Goal: Book appointment/travel/reservation

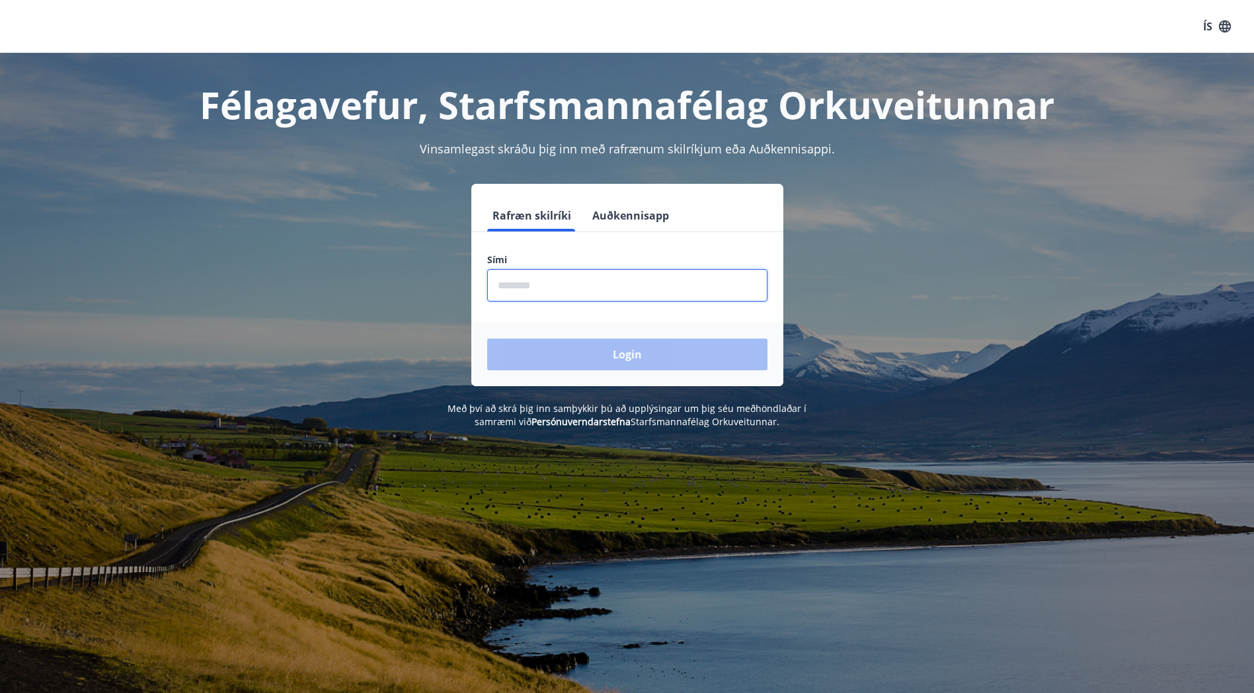
click at [537, 276] on input "phone" at bounding box center [627, 285] width 280 height 32
type input "********"
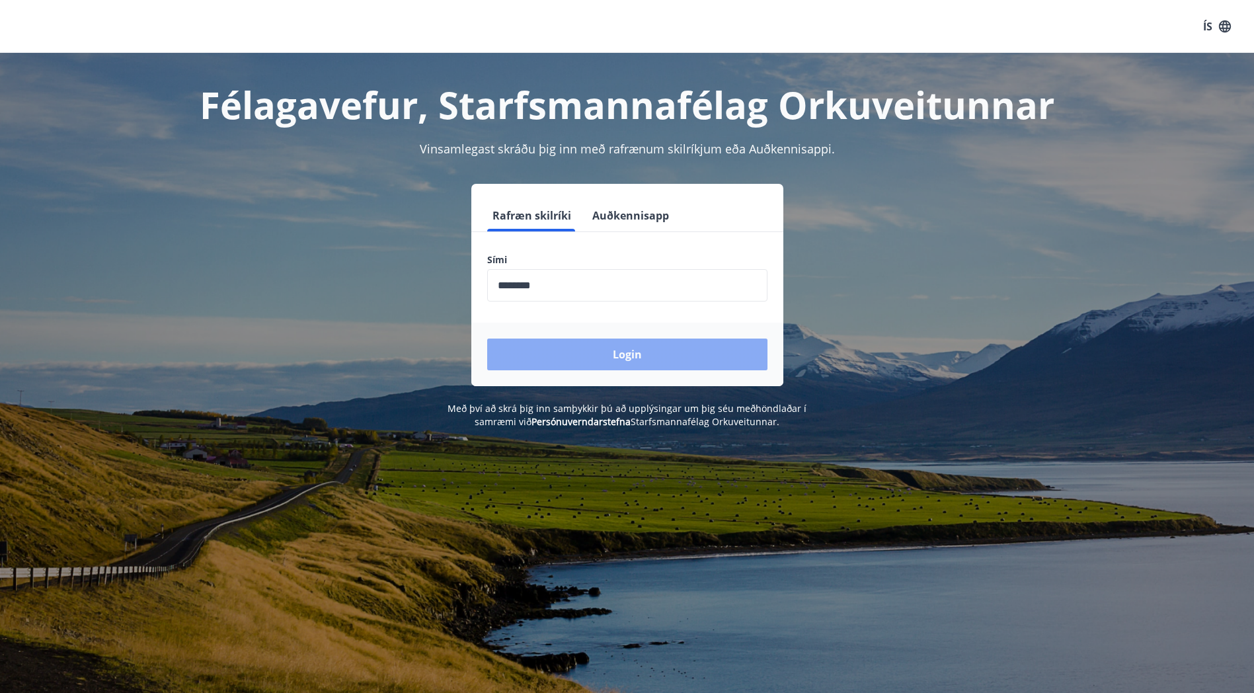
click at [588, 347] on button "Login" at bounding box center [627, 354] width 280 height 32
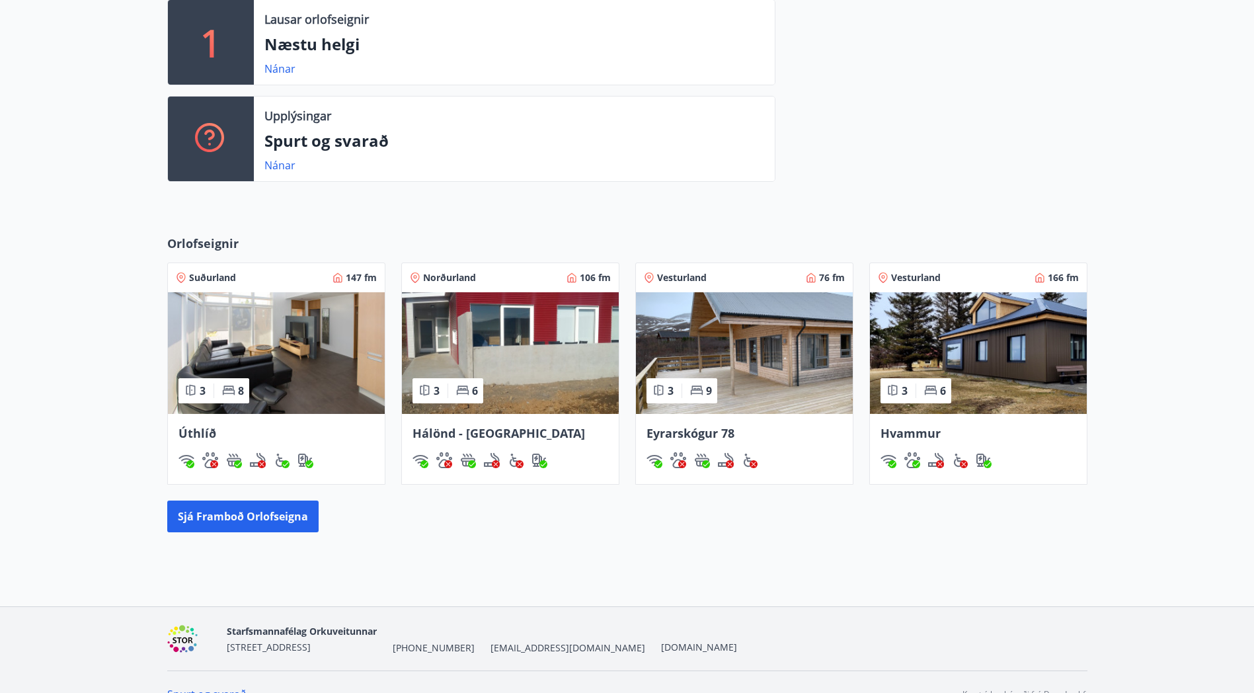
scroll to position [397, 0]
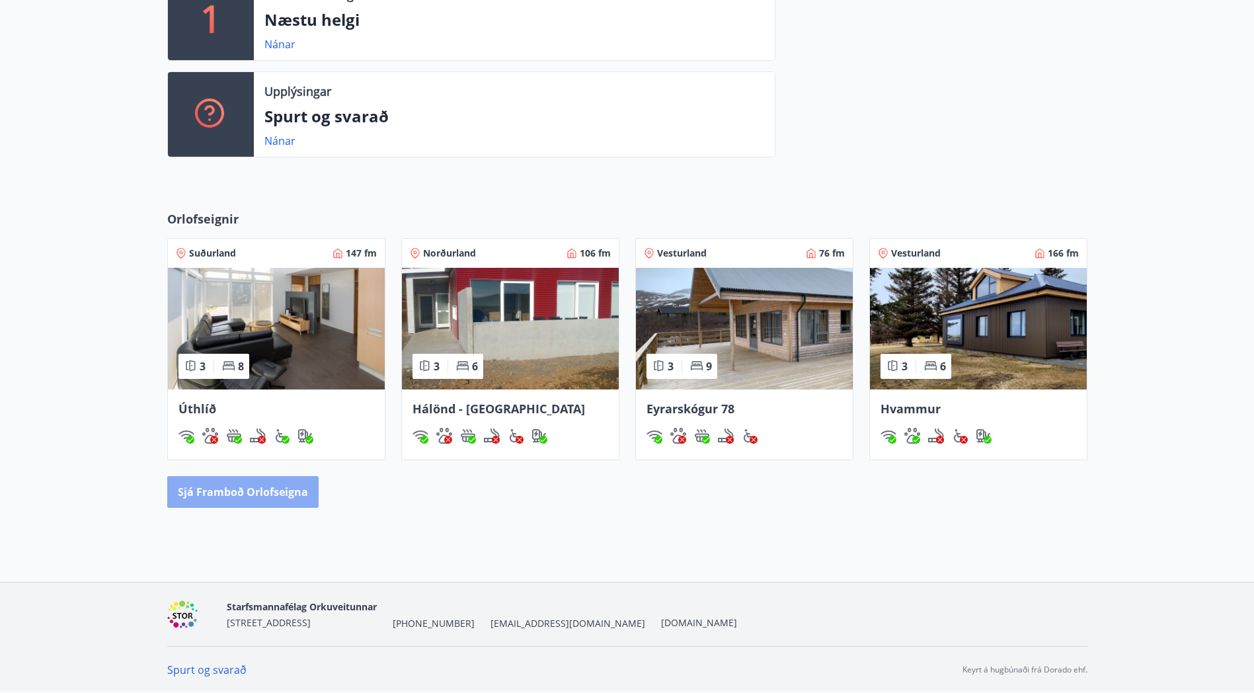
click at [254, 499] on button "Sjá framboð orlofseigna" at bounding box center [242, 492] width 151 height 32
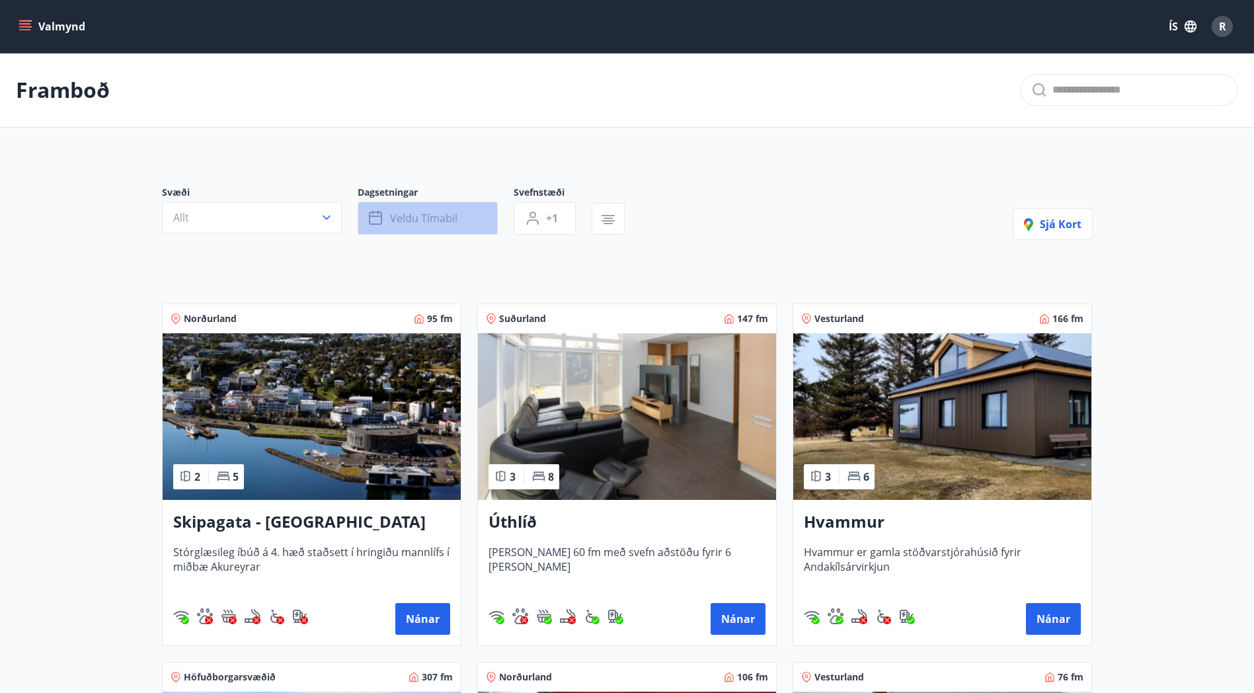
click at [486, 211] on button "Veldu tímabil" at bounding box center [428, 218] width 140 height 33
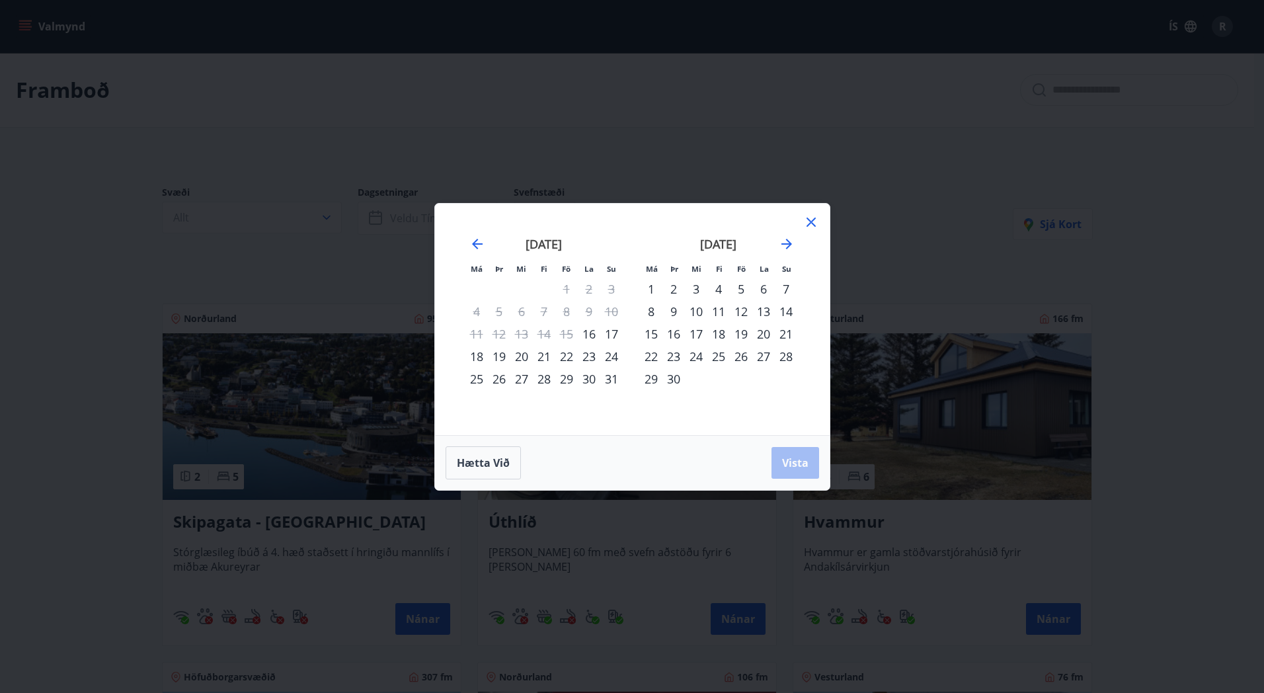
click at [869, 279] on div "Má Þr Mi Fi Fö La Su Má Þr Mi Fi Fö La Su [DATE] 1 2 3 4 5 6 7 8 9 10 11 12 13 …" at bounding box center [632, 346] width 1264 height 693
click at [812, 222] on icon at bounding box center [811, 222] width 16 height 16
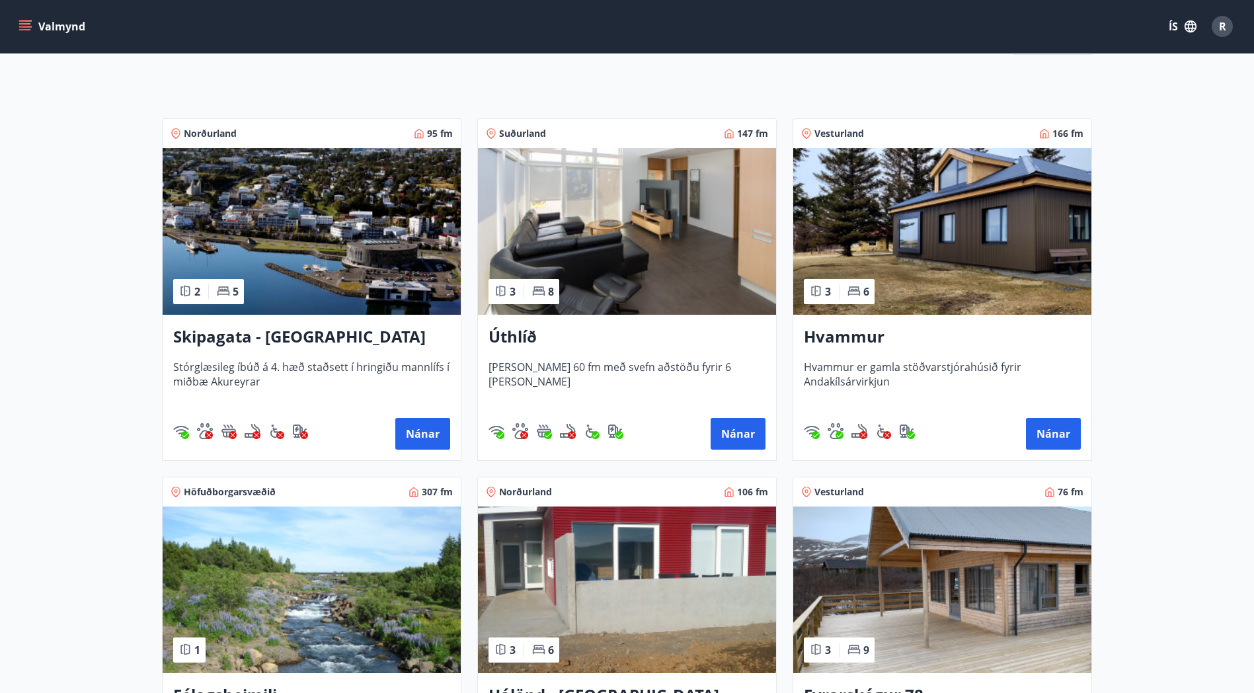
scroll to position [176, 0]
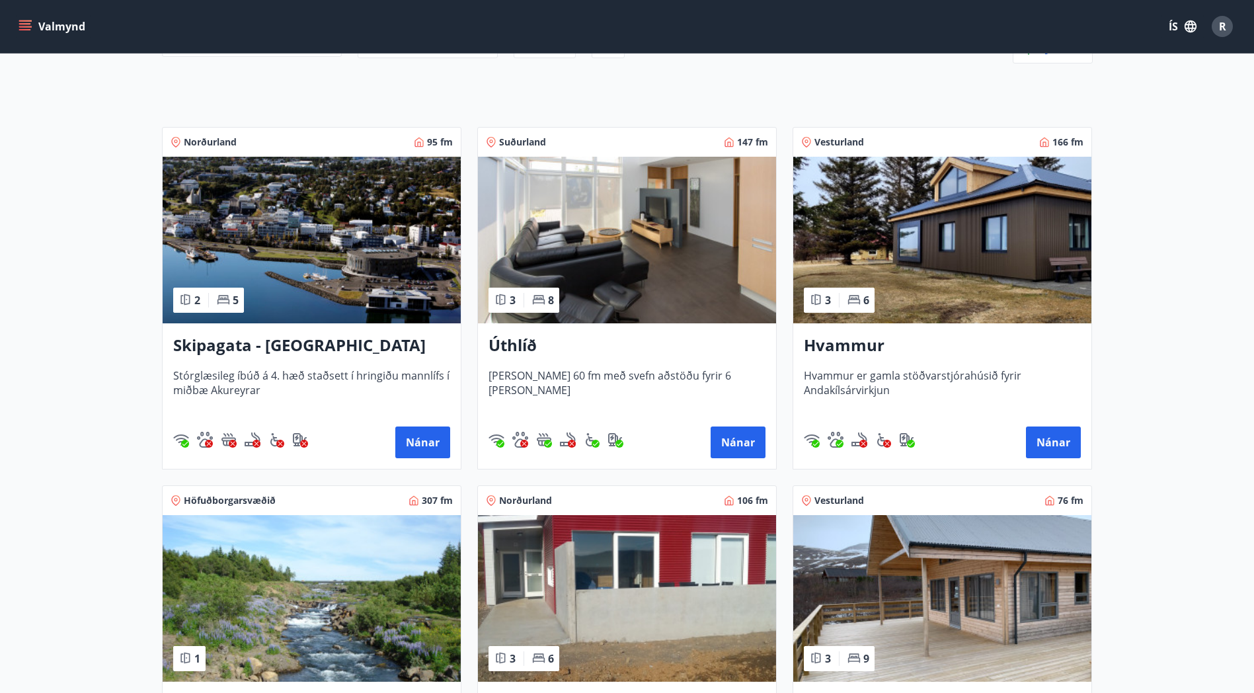
click at [695, 243] on img at bounding box center [627, 240] width 298 height 167
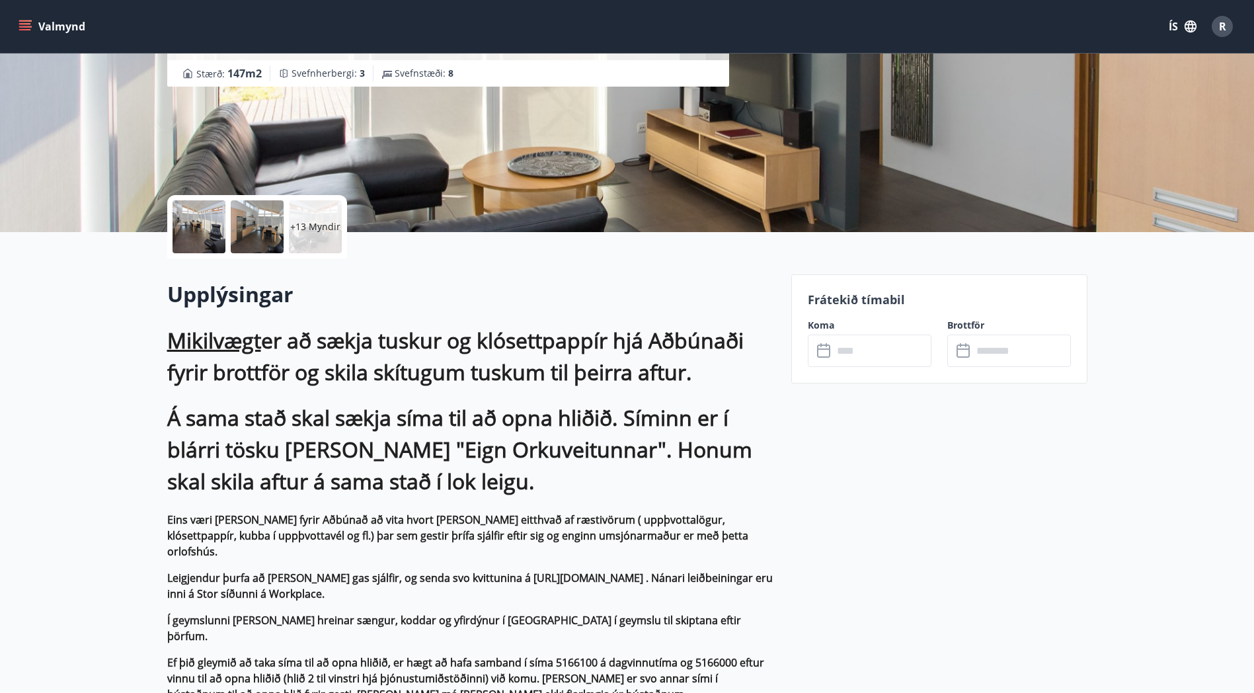
scroll to position [165, 0]
click at [890, 358] on input "text" at bounding box center [882, 350] width 98 height 32
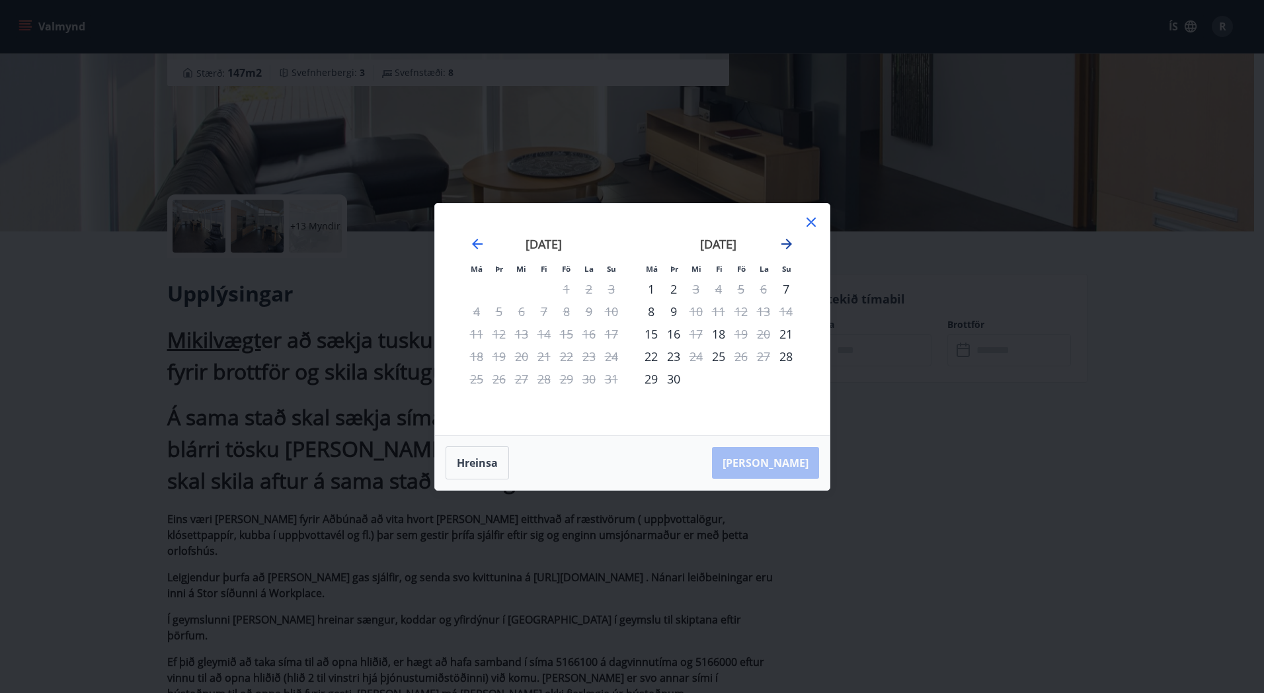
click at [785, 243] on icon "Move forward to switch to the next month." at bounding box center [787, 244] width 16 height 16
click at [477, 247] on icon "Move backward to switch to the previous month." at bounding box center [477, 244] width 11 height 11
click at [564, 377] on div "31" at bounding box center [566, 378] width 22 height 22
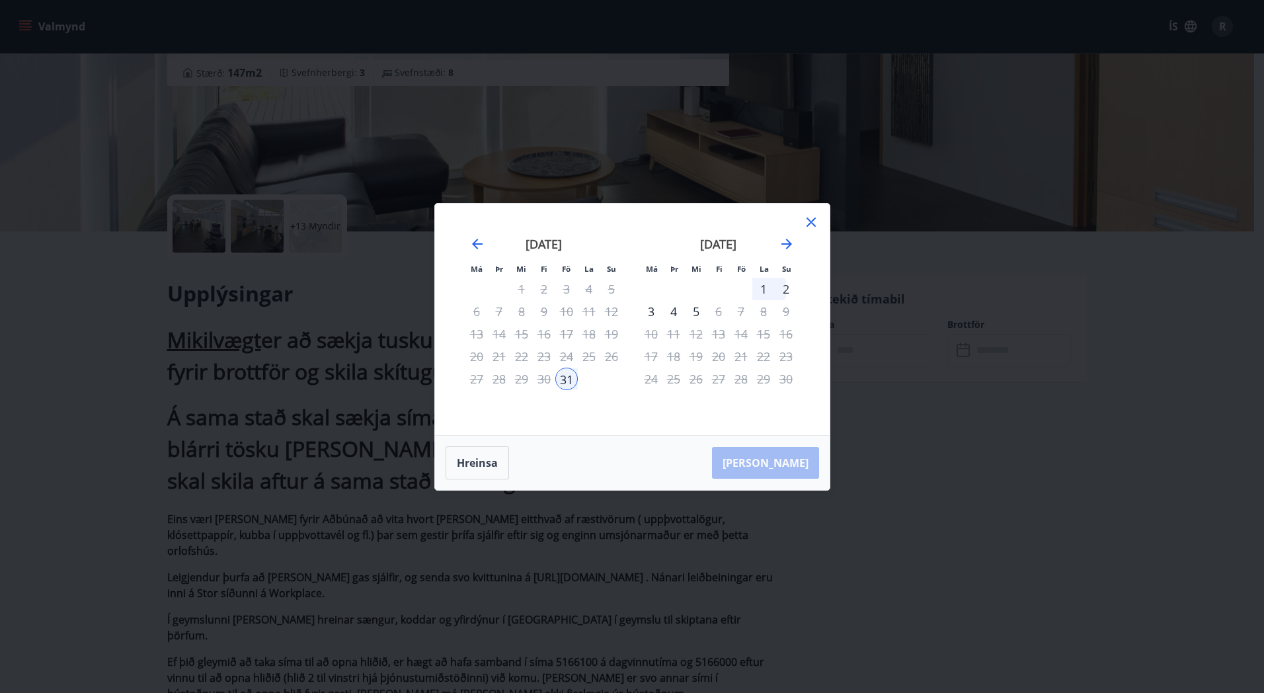
click at [786, 288] on div "2" at bounding box center [786, 289] width 22 height 22
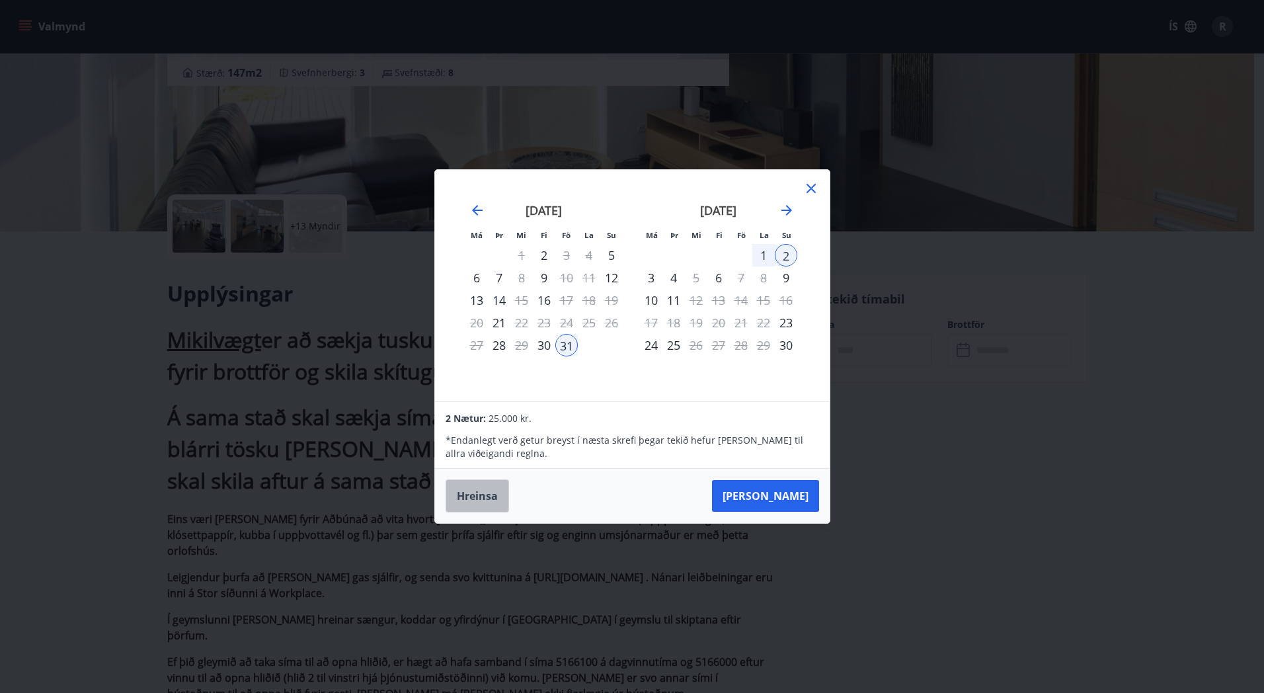
click at [476, 508] on button "Hreinsa" at bounding box center [476, 495] width 63 height 33
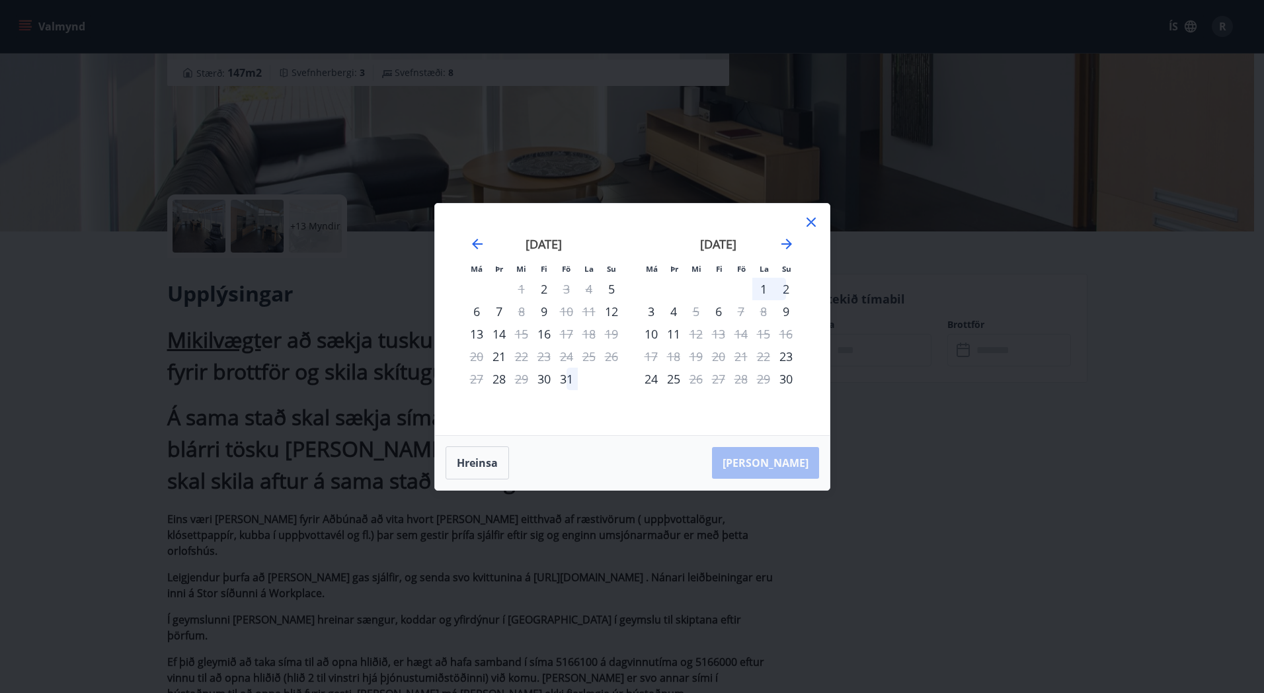
click at [814, 223] on icon at bounding box center [811, 222] width 16 height 16
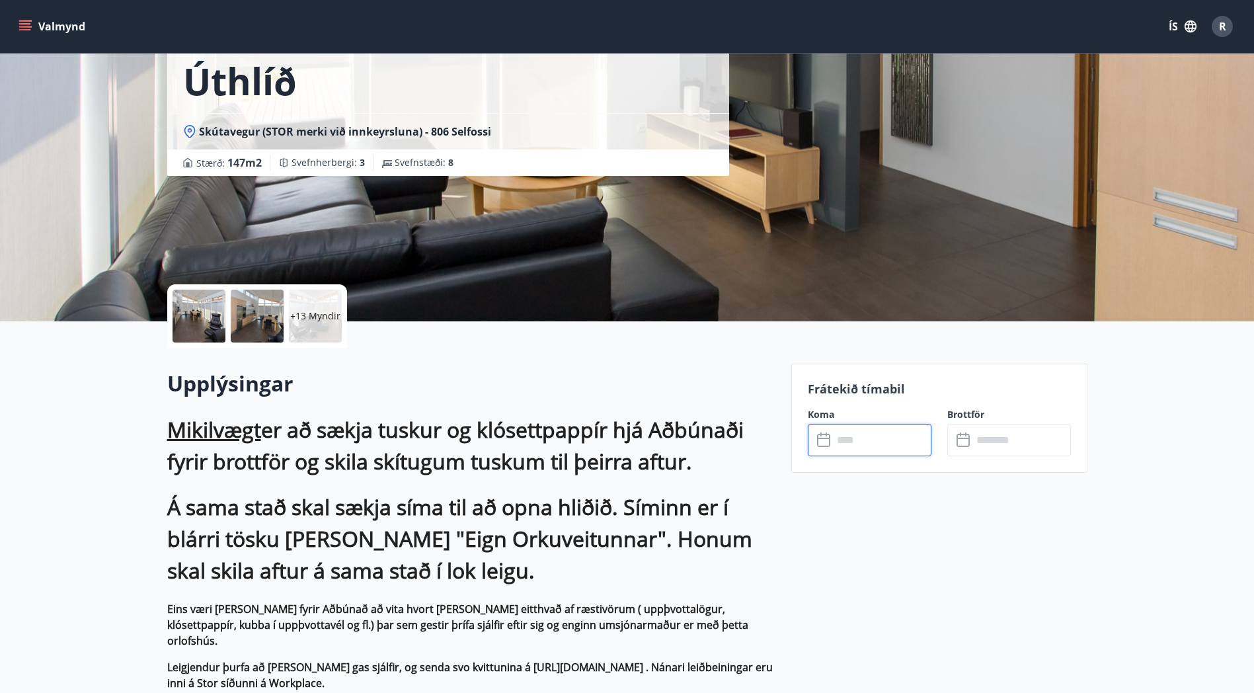
scroll to position [0, 0]
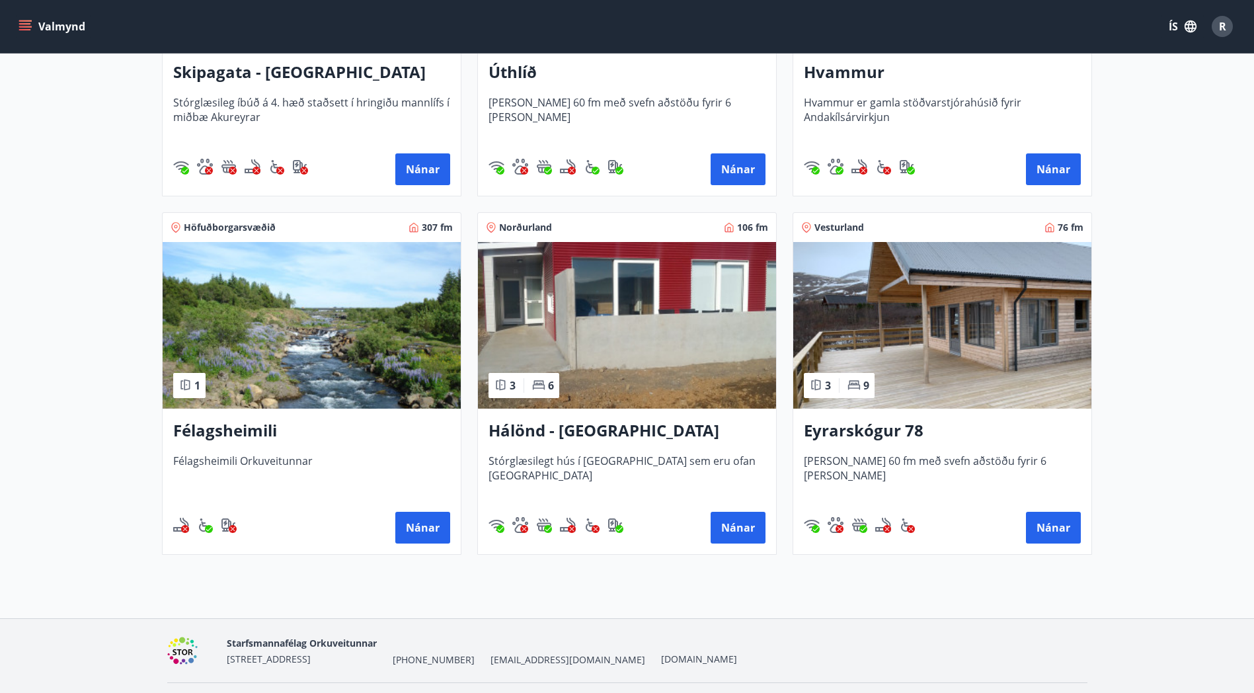
scroll to position [486, 0]
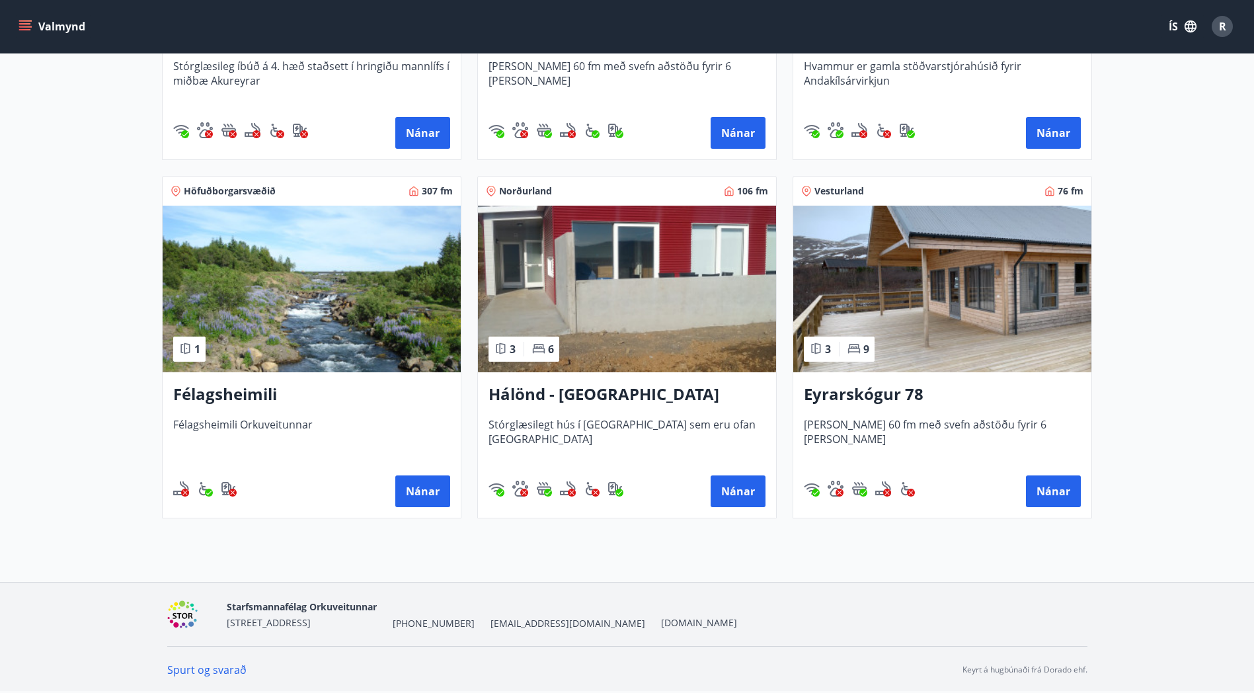
click at [979, 274] on img at bounding box center [942, 289] width 298 height 167
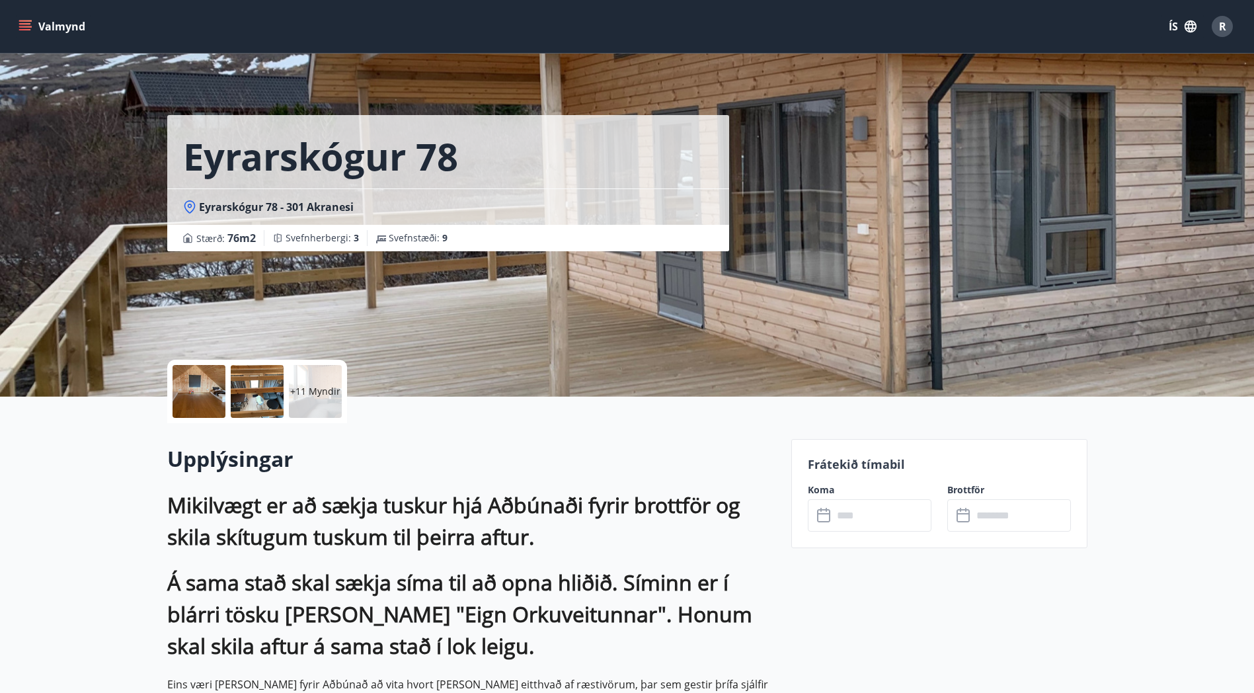
click at [198, 388] on div at bounding box center [199, 391] width 53 height 53
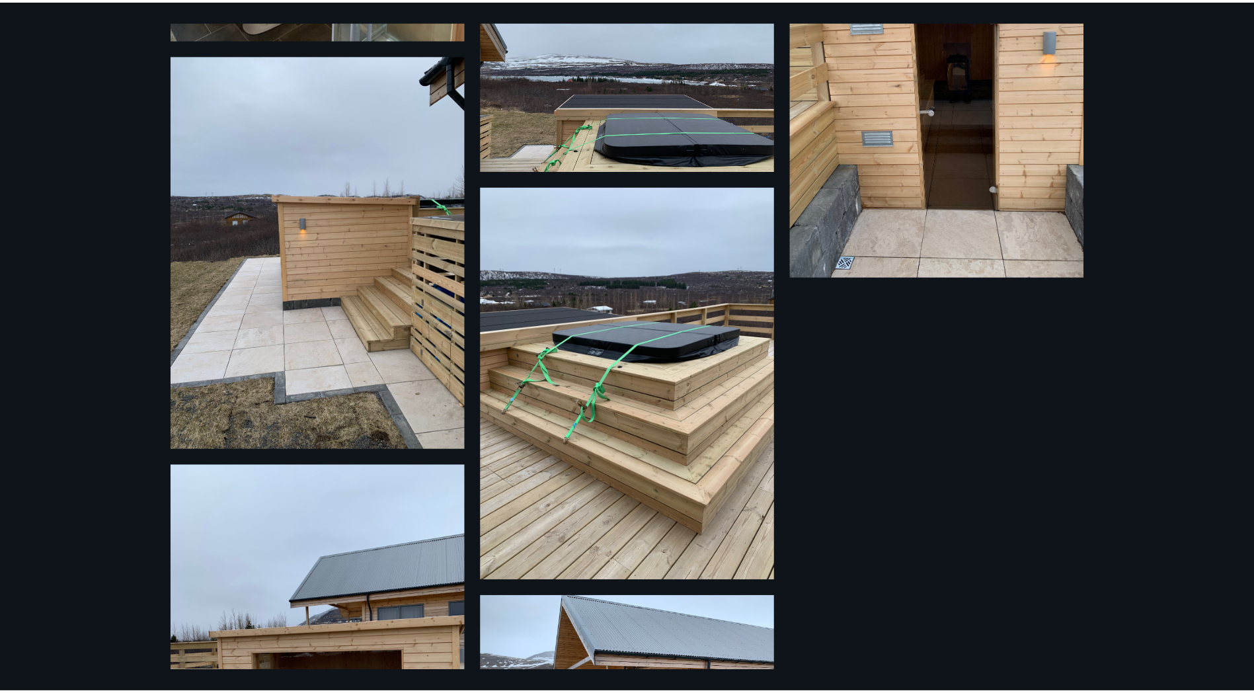
scroll to position [1508, 0]
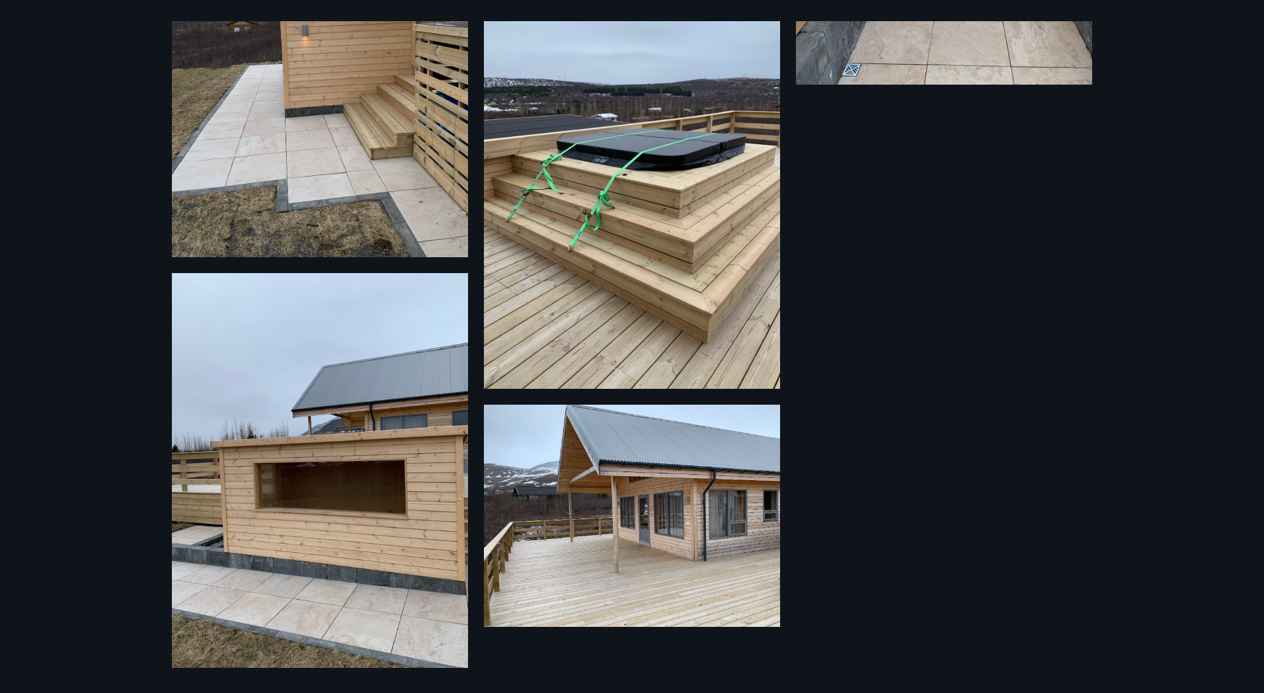
click at [1208, 352] on div "17 Myndir" at bounding box center [632, 346] width 1264 height 693
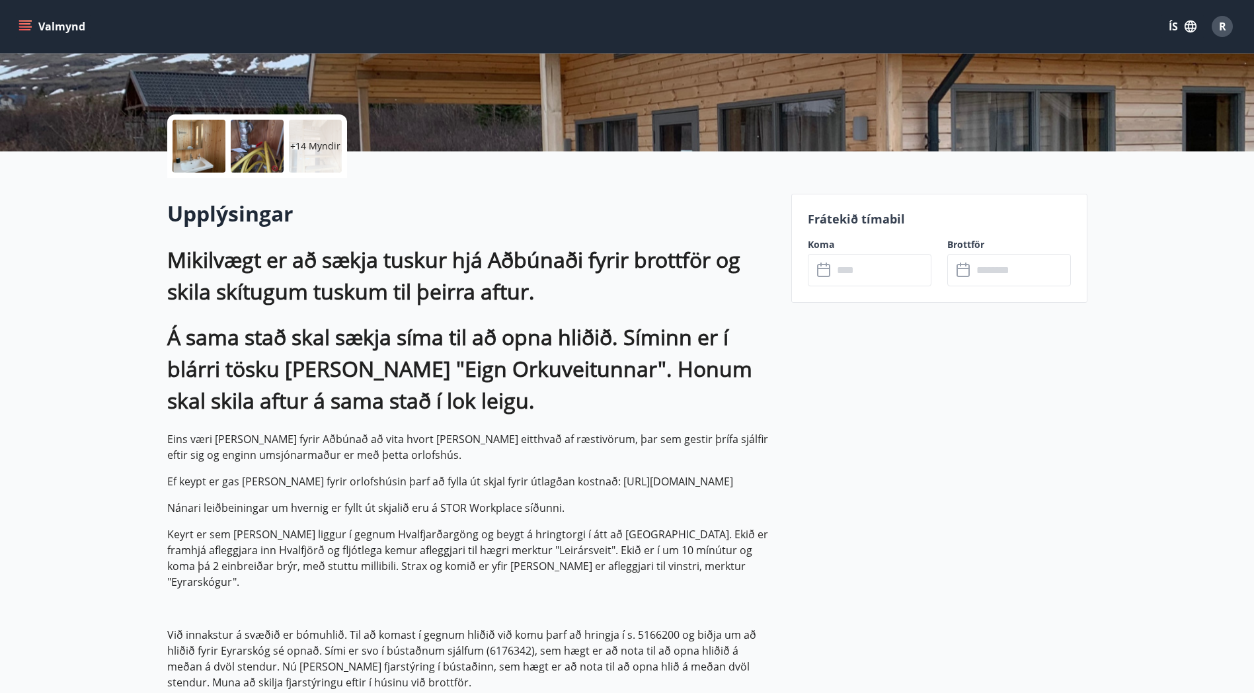
scroll to position [250, 0]
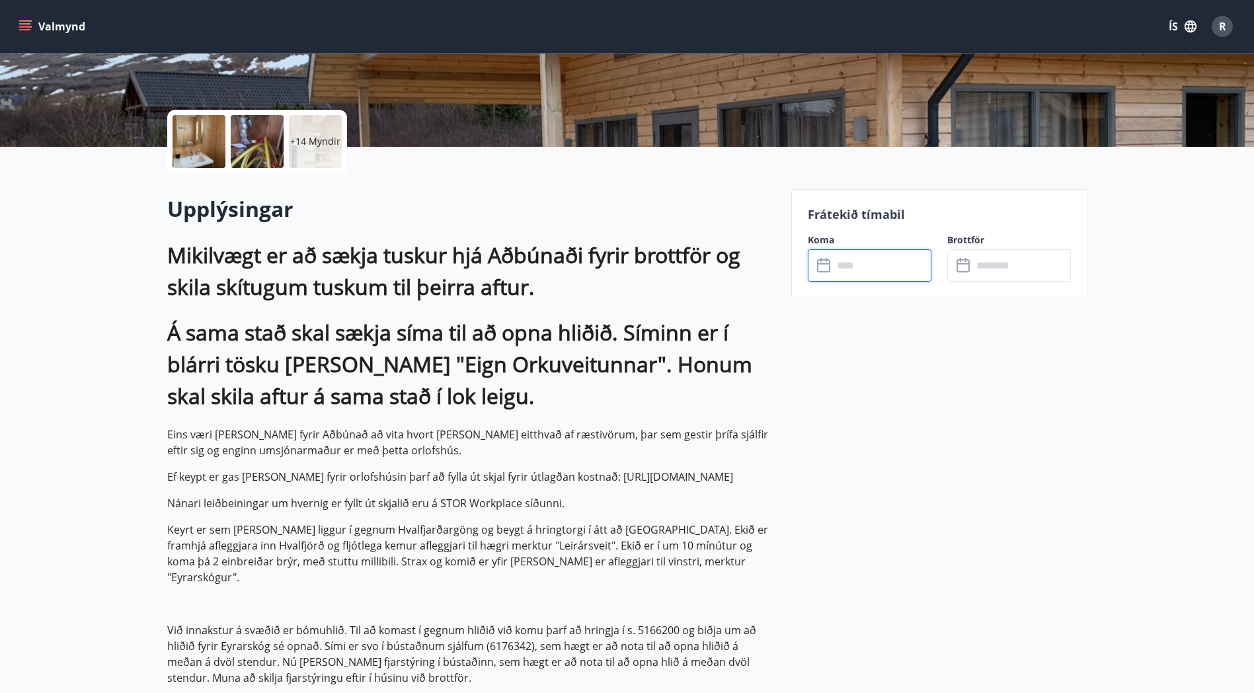
click at [872, 266] on input "text" at bounding box center [882, 265] width 98 height 32
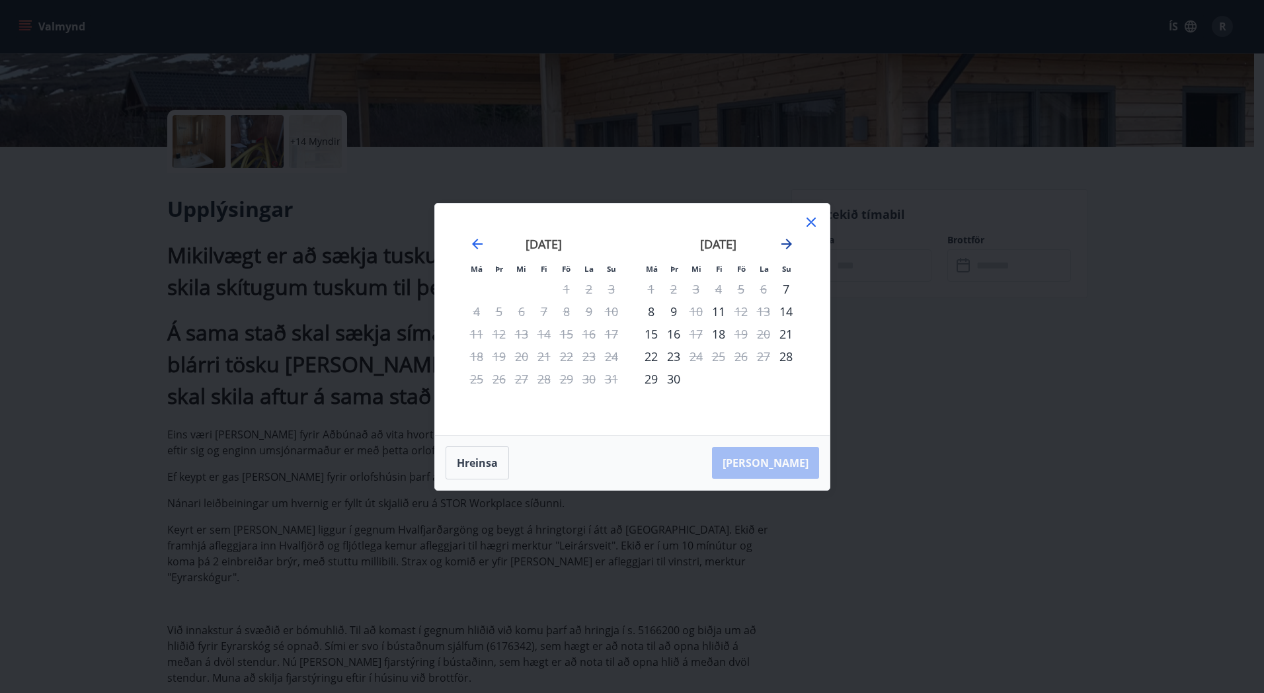
click at [783, 247] on icon "Move forward to switch to the next month." at bounding box center [787, 244] width 16 height 16
click at [479, 245] on icon "Move backward to switch to the previous month." at bounding box center [477, 244] width 16 height 16
click at [964, 390] on div "Má Þr Mi Fi Fö La Su Má Þr Mi Fi Fö La Su [DATE] 1 2 3 4 5 6 7 8 9 10 11 12 13 …" at bounding box center [632, 346] width 1264 height 693
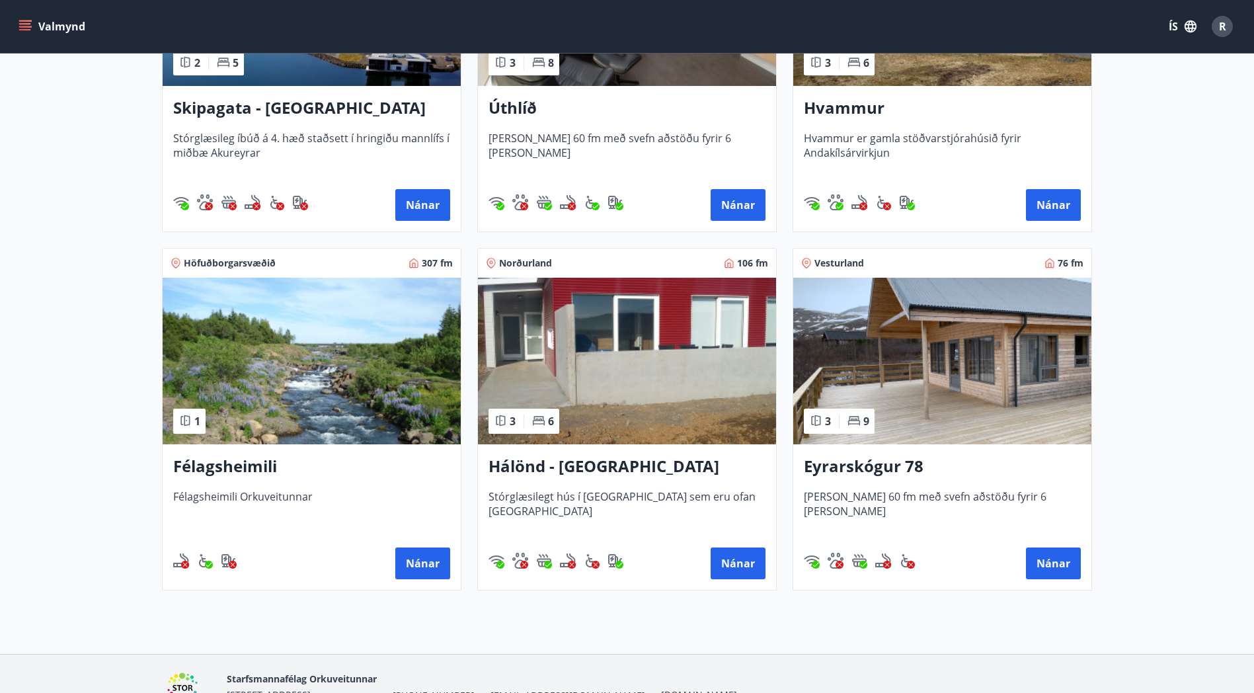
scroll to position [414, 0]
click at [629, 392] on img at bounding box center [627, 360] width 298 height 167
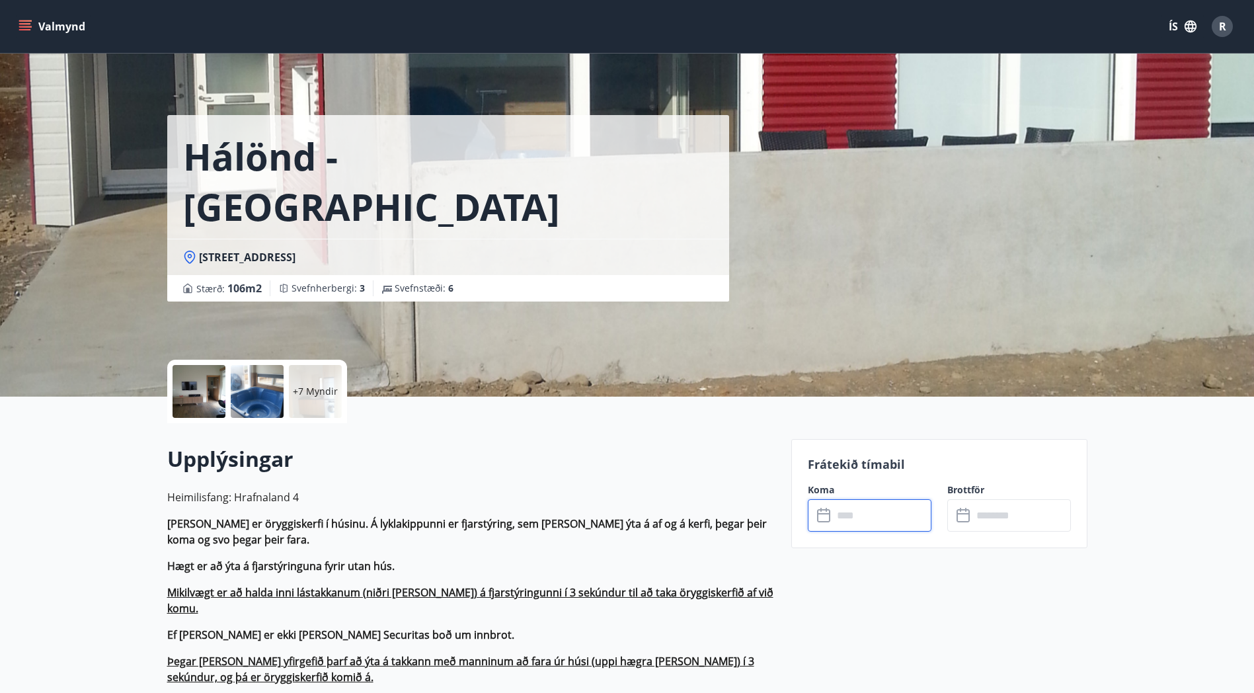
click at [886, 510] on input "text" at bounding box center [882, 515] width 98 height 32
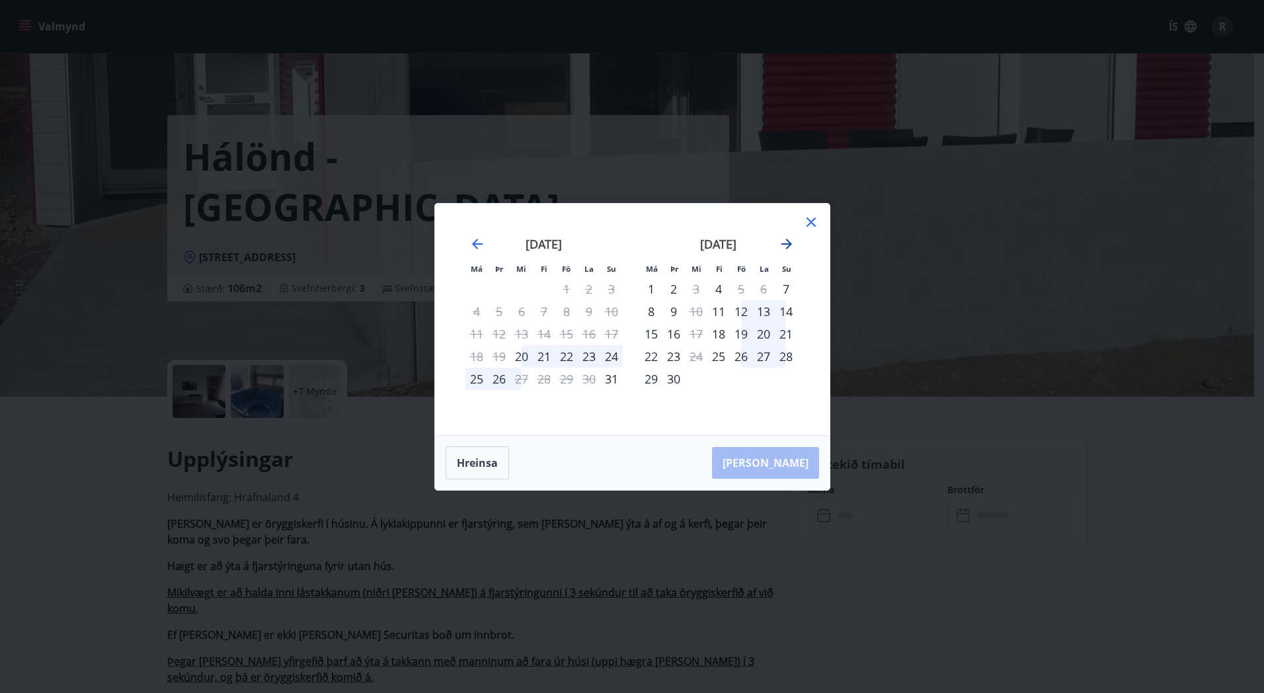
click at [788, 248] on icon "Move forward to switch to the next month." at bounding box center [787, 244] width 16 height 16
click at [320, 283] on div "Má Þr Mi Fi Fö La Su Má Þr Mi Fi Fö La Su [DATE] 1 2 3 4 5 6 7 8 9 10 11 12 13 …" at bounding box center [632, 346] width 1264 height 693
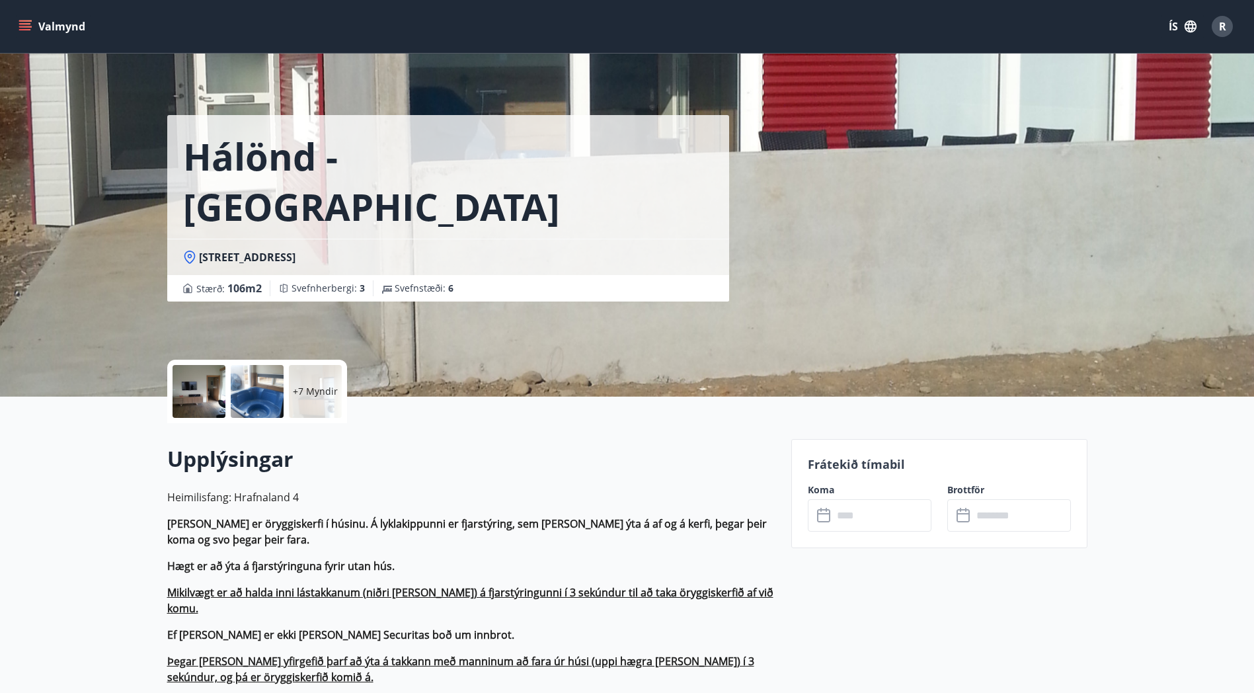
click at [52, 30] on button "Valmynd" at bounding box center [53, 27] width 75 height 24
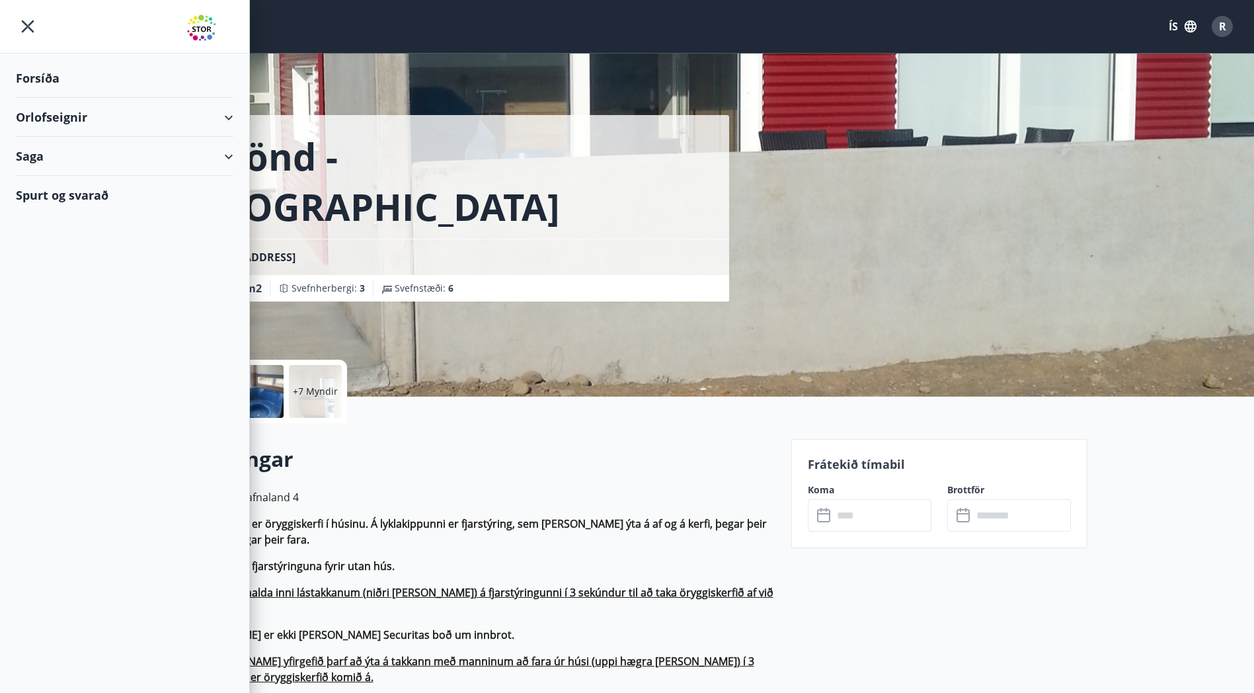
click at [85, 123] on div "Orlofseignir" at bounding box center [124, 117] width 217 height 39
click at [110, 174] on div "Bókunardagatal" at bounding box center [124, 179] width 196 height 28
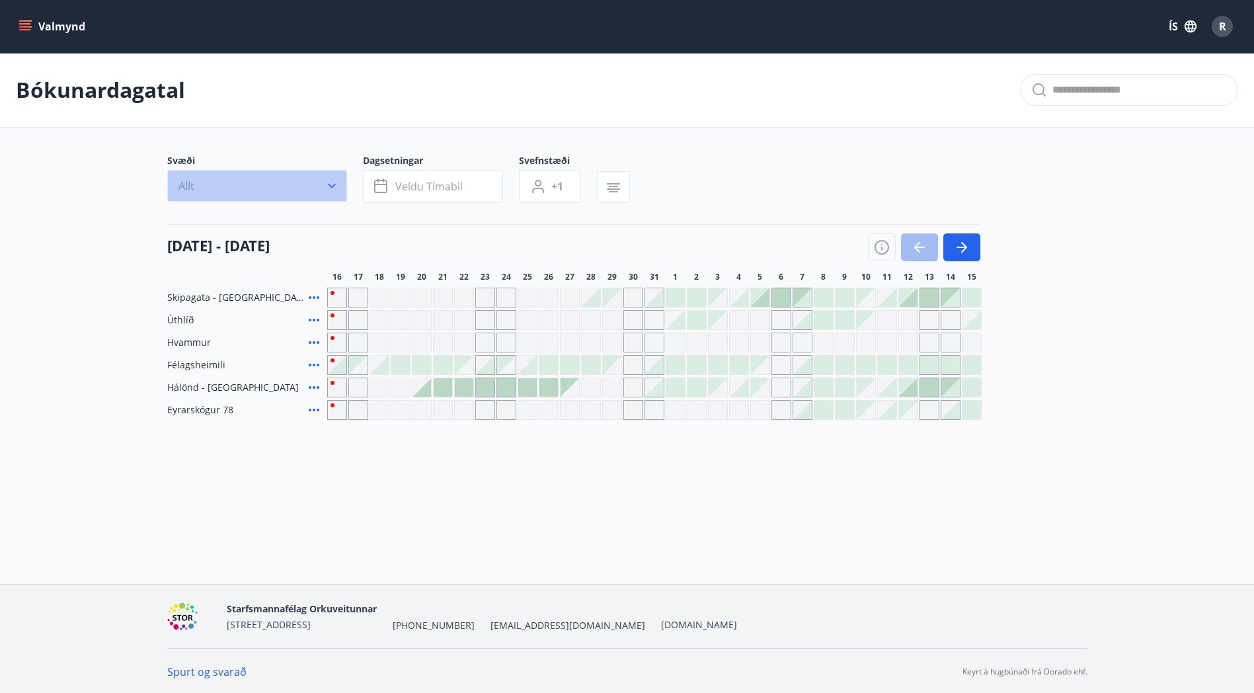
click at [338, 190] on icon "button" at bounding box center [331, 185] width 13 height 13
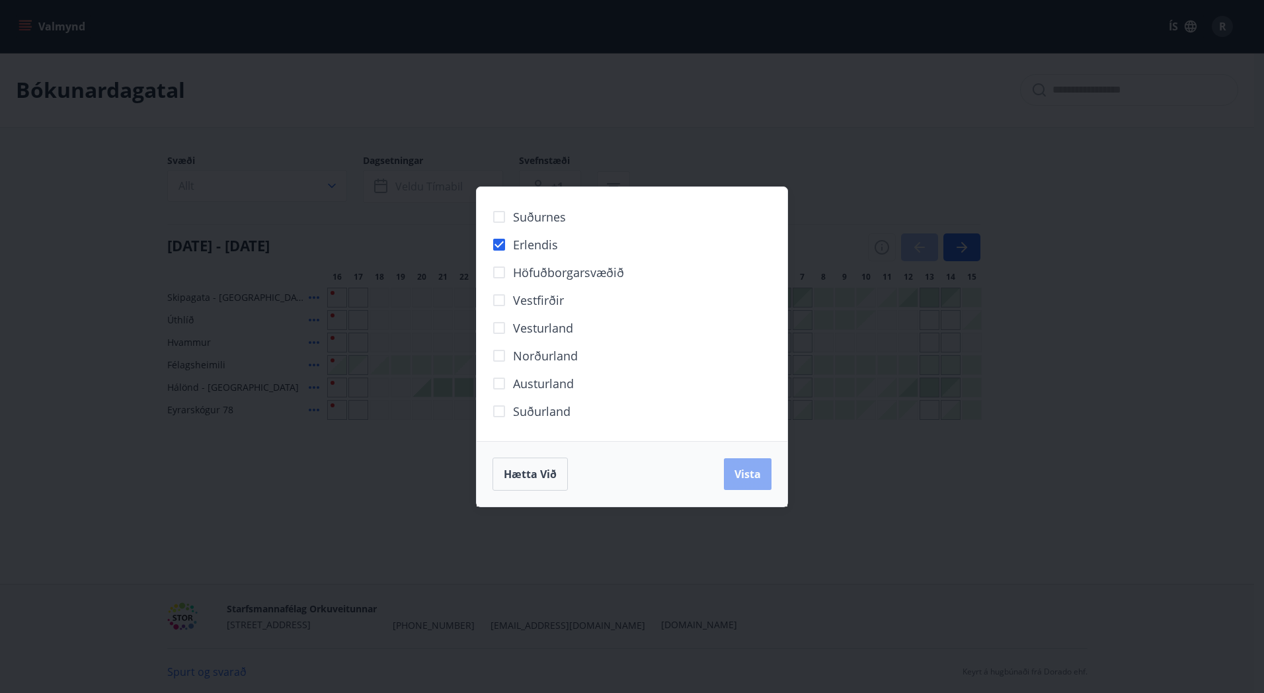
click at [752, 467] on span "Vista" at bounding box center [747, 474] width 26 height 15
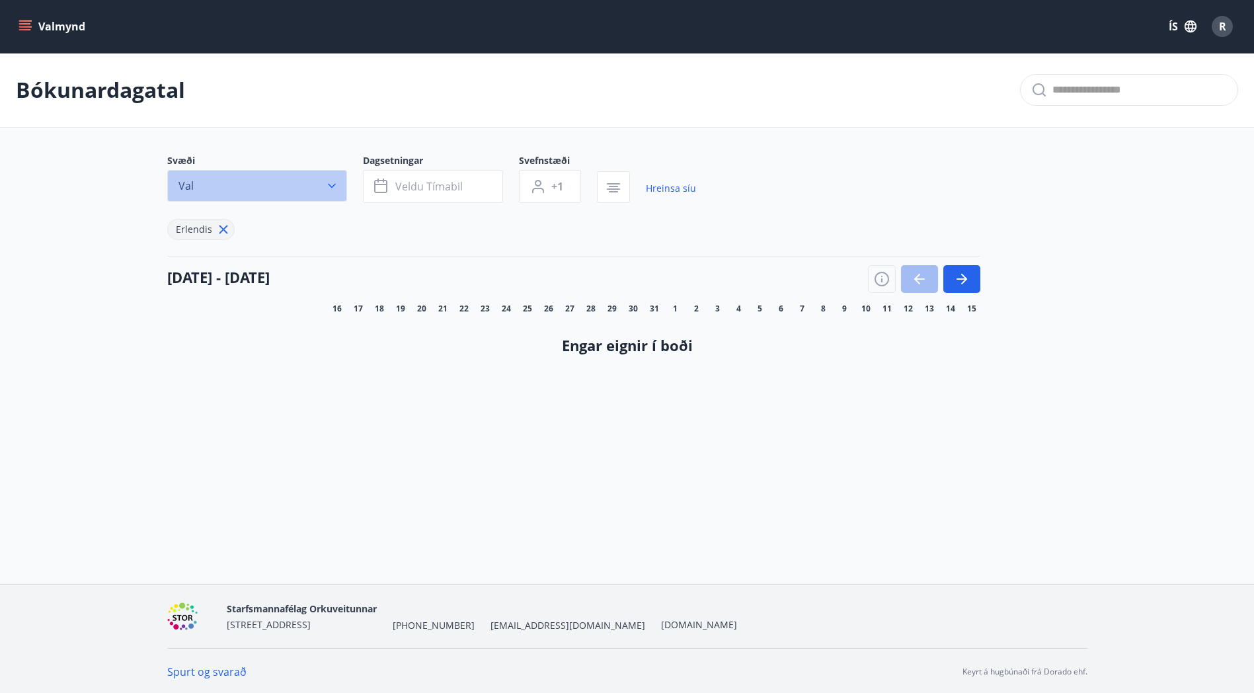
click at [329, 175] on button "Val" at bounding box center [257, 186] width 180 height 32
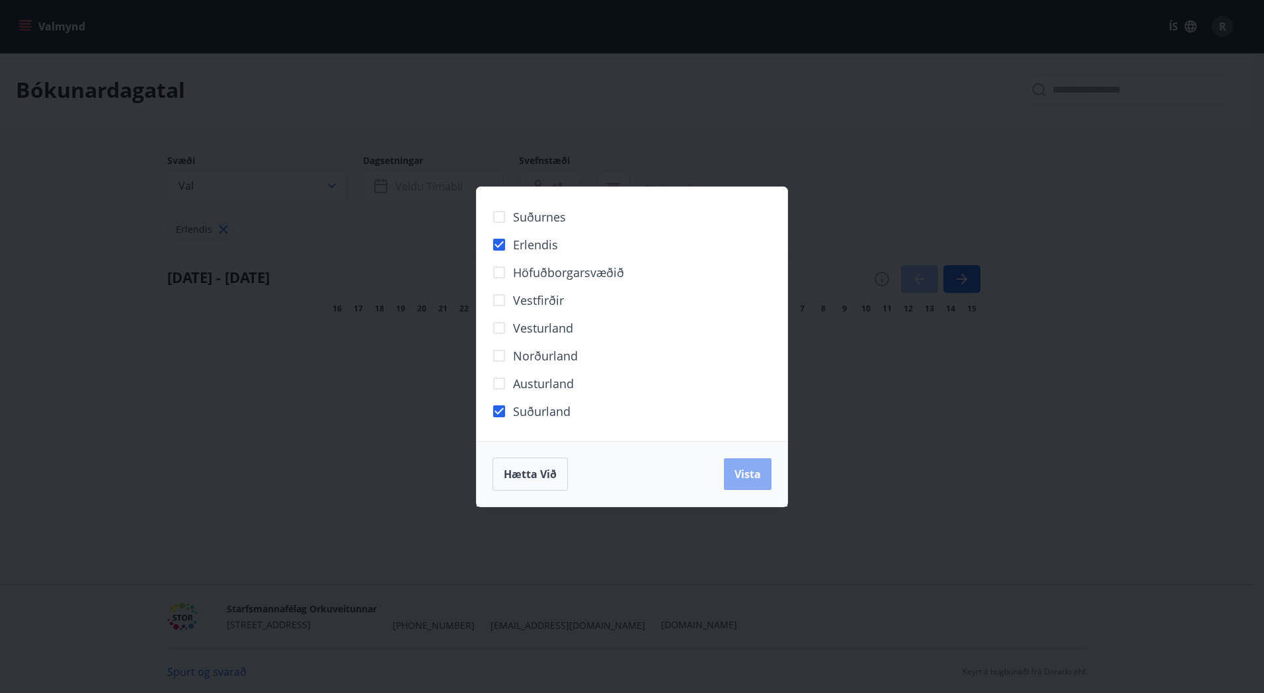
click at [744, 472] on span "Vista" at bounding box center [747, 474] width 26 height 15
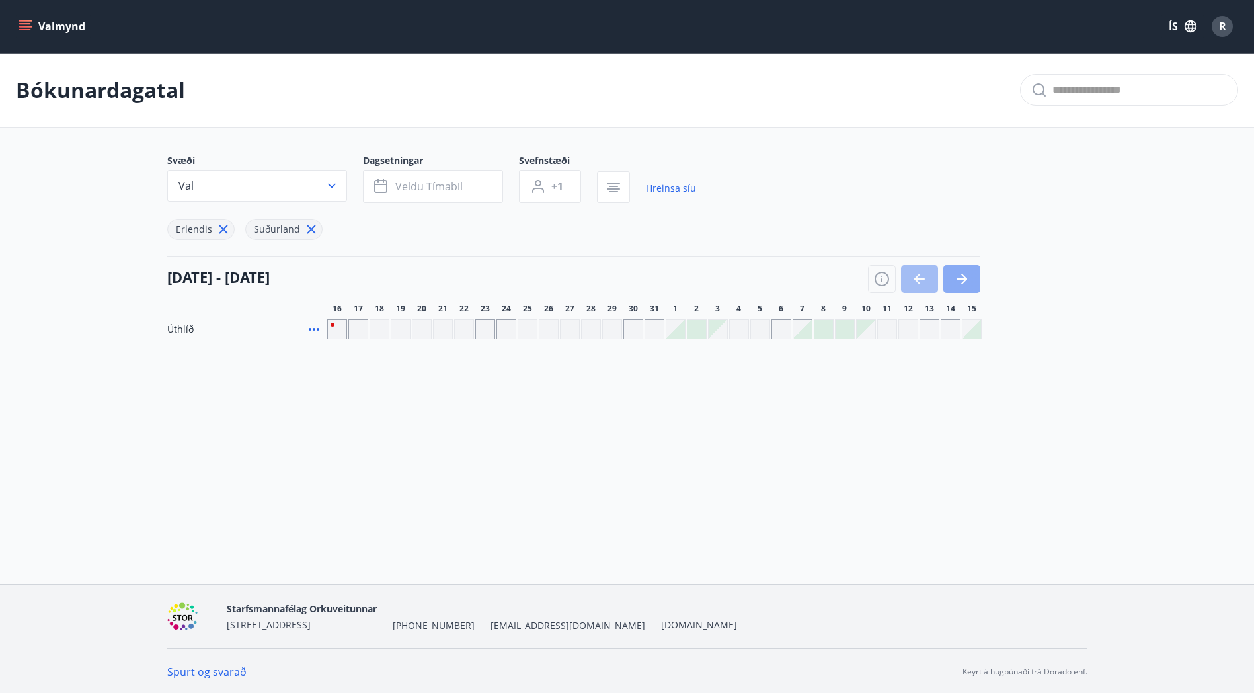
click at [971, 274] on button "button" at bounding box center [961, 279] width 37 height 28
click at [969, 284] on icon "button" at bounding box center [962, 279] width 16 height 16
click at [34, 26] on button "Valmynd" at bounding box center [53, 27] width 75 height 24
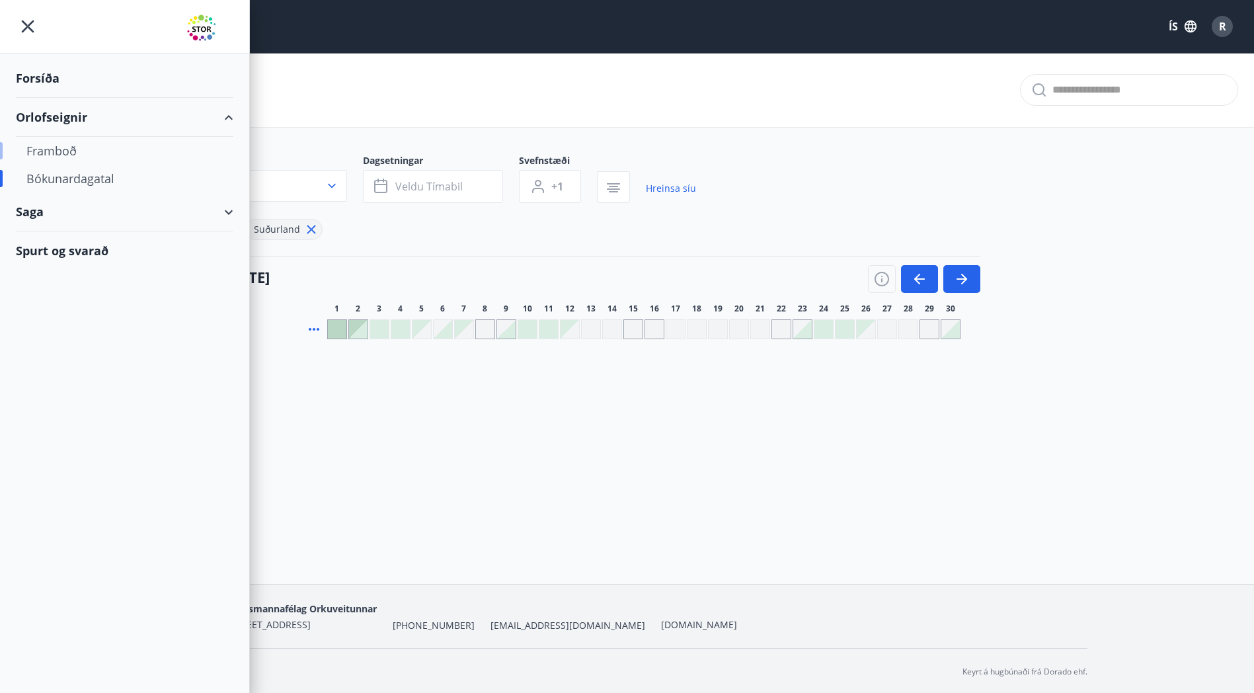
click at [61, 137] on div "Framboð" at bounding box center [124, 151] width 196 height 28
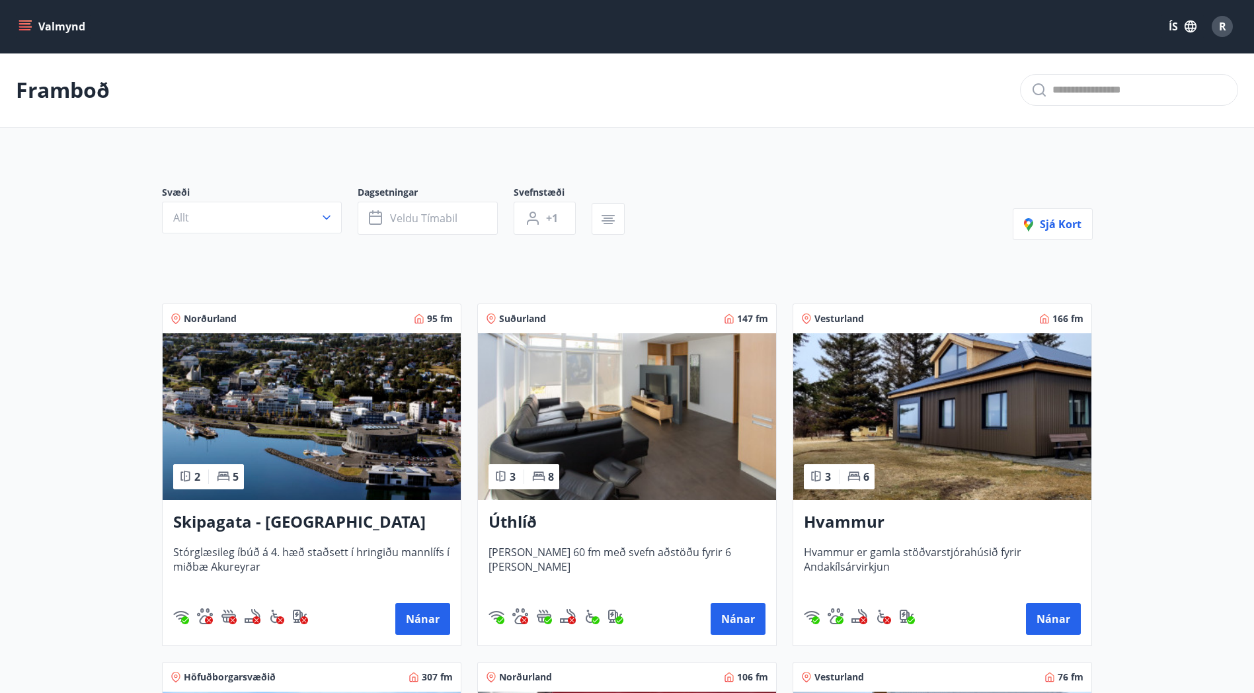
click at [674, 411] on img at bounding box center [627, 416] width 298 height 167
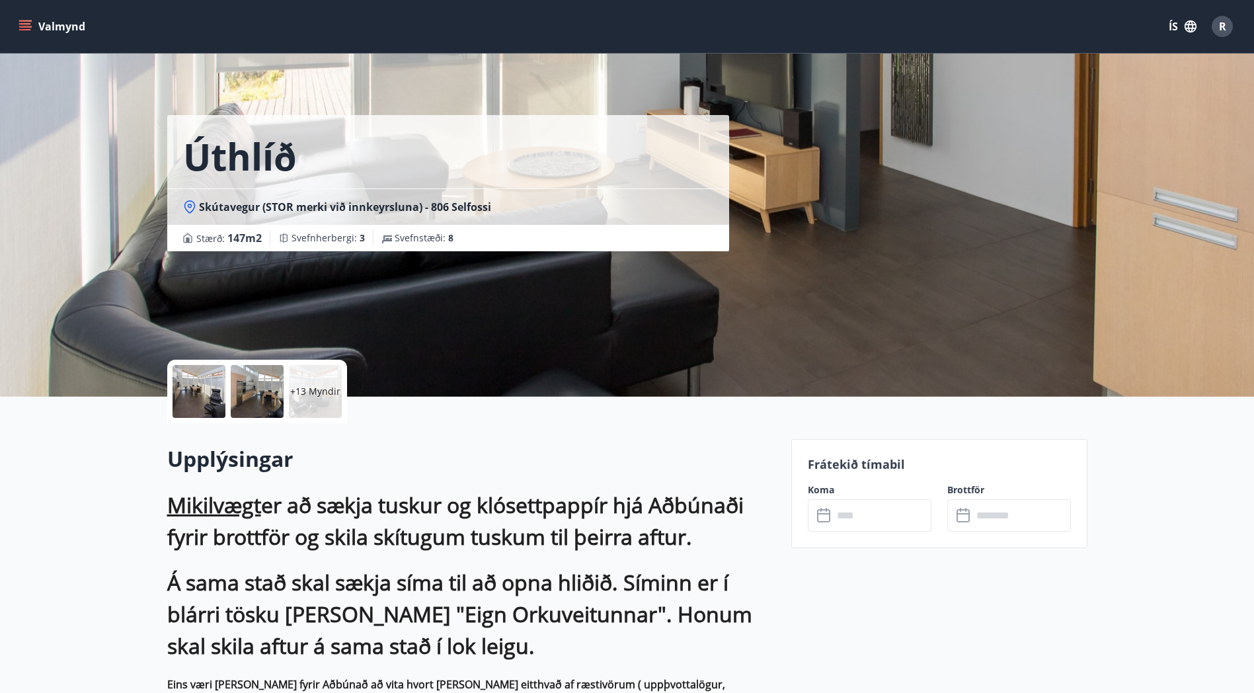
click at [890, 517] on input "text" at bounding box center [882, 515] width 98 height 32
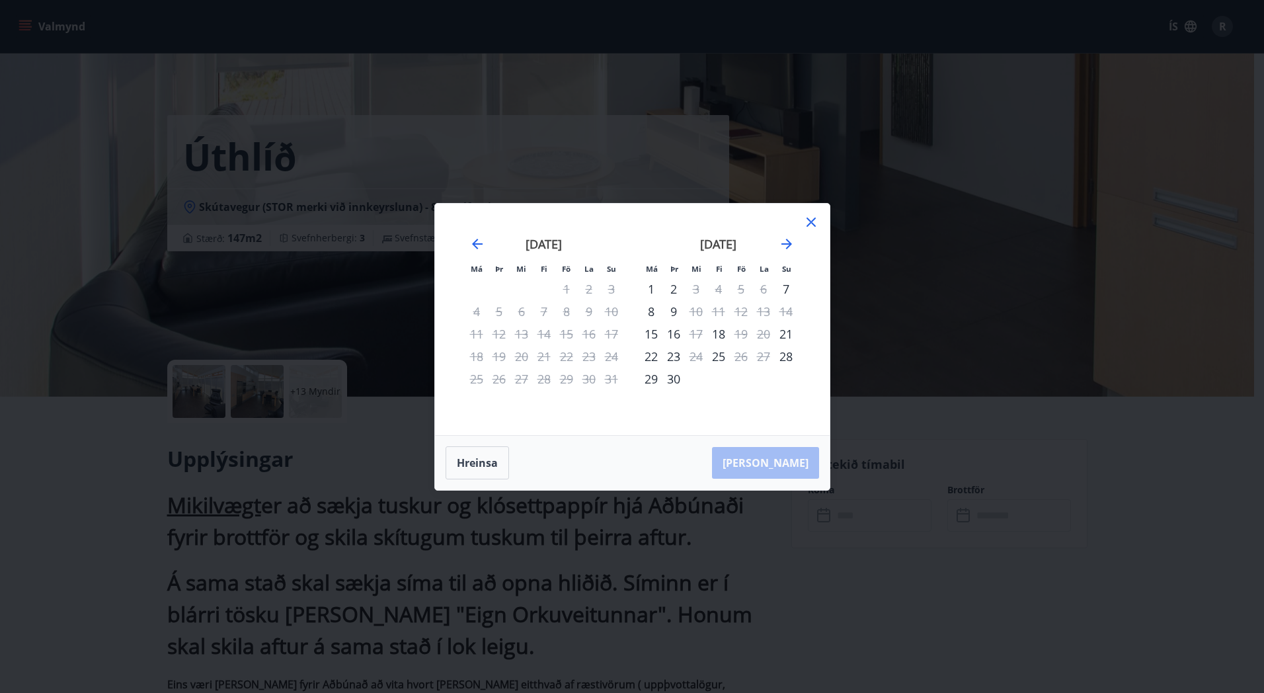
click at [1084, 431] on div "Má Þr Mi Fi Fö La Su Má Þr Mi Fi Fö La Su [DATE] 1 2 3 4 5 6 7 8 9 10 11 12 13 …" at bounding box center [632, 346] width 1264 height 693
